Goal: Transaction & Acquisition: Purchase product/service

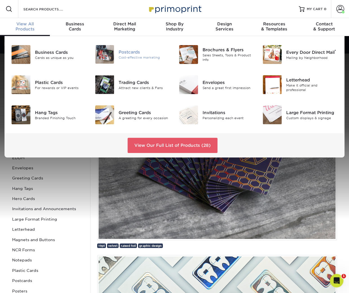
click at [123, 51] on div "Postcards" at bounding box center [145, 52] width 52 height 6
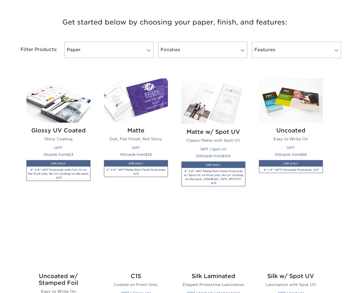
scroll to position [247, 0]
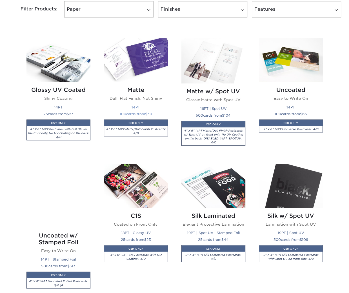
click at [131, 61] on img at bounding box center [136, 60] width 64 height 44
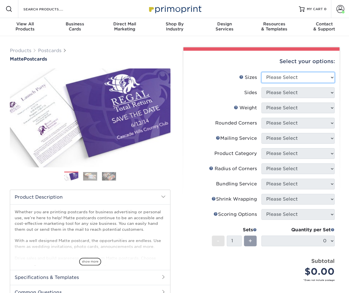
click at [293, 78] on select "Please Select 1.5" x 7" 2" x 4" 2" x 6" 2" x 7" 2" x 8" 2.12" x 5.5" 2.125" x 5…" at bounding box center [298, 77] width 73 height 11
